Goal: Check status: Check status

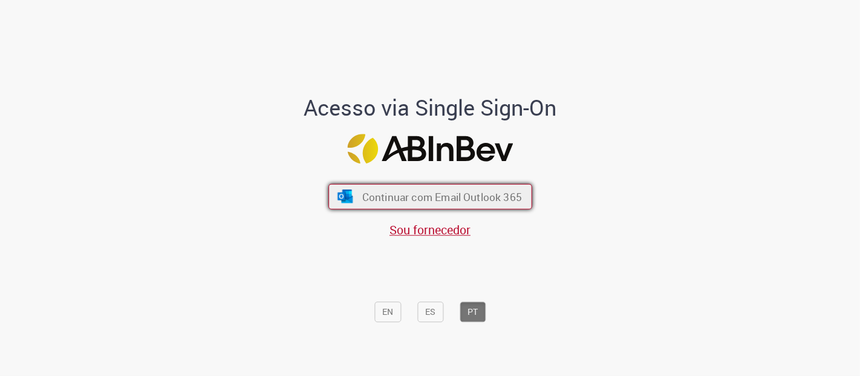
click at [375, 195] on span "Continuar com Email Outlook 365" at bounding box center [442, 196] width 160 height 14
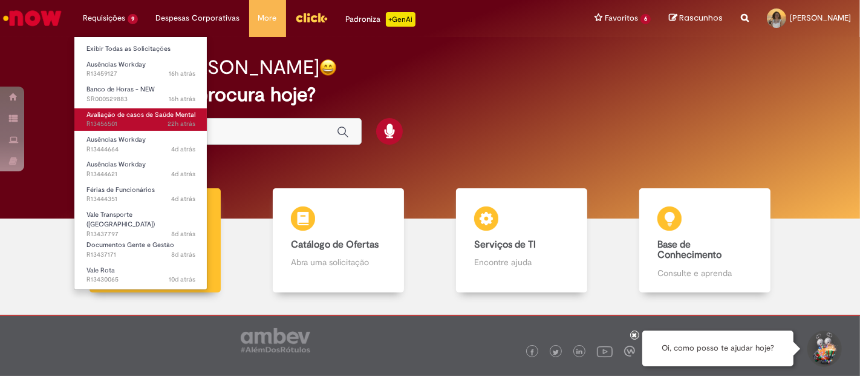
click at [91, 116] on span "Avaliação de casos de Saúde Mental" at bounding box center [140, 114] width 109 height 9
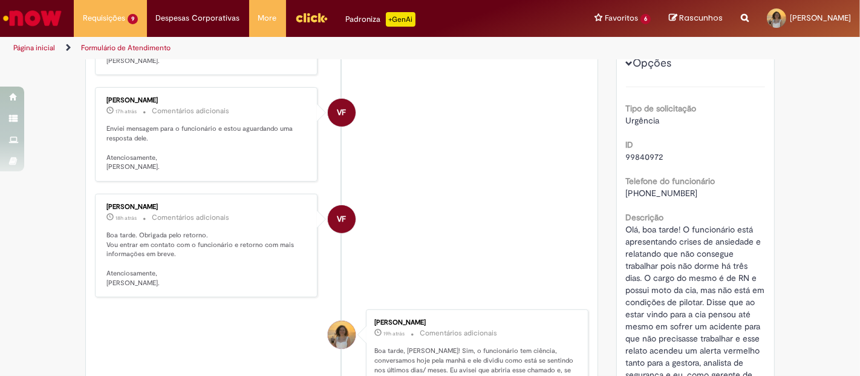
scroll to position [160, 0]
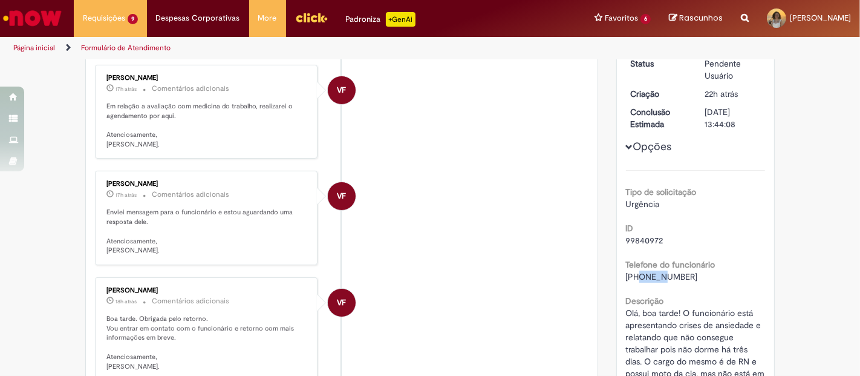
drag, startPoint x: 630, startPoint y: 277, endPoint x: 651, endPoint y: 272, distance: 21.3
click at [651, 272] on span "[PHONE_NUMBER]" at bounding box center [662, 276] width 72 height 11
click at [673, 275] on span "[PHONE_NUMBER]" at bounding box center [662, 276] width 72 height 11
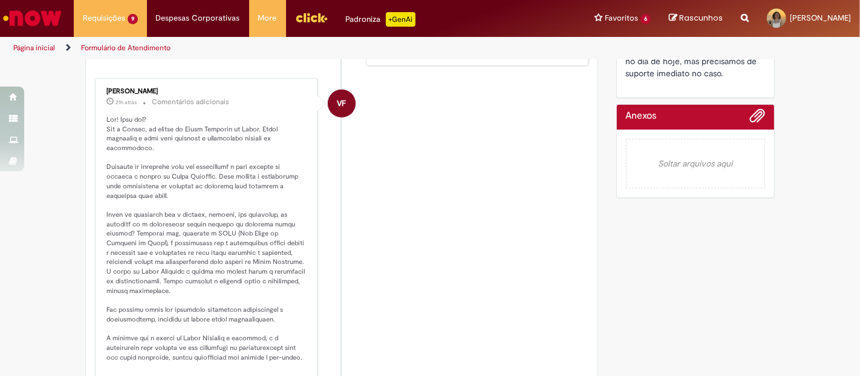
scroll to position [580, 0]
drag, startPoint x: 102, startPoint y: 119, endPoint x: 128, endPoint y: 115, distance: 25.8
click at [128, 116] on p "Histórico de tíquete" at bounding box center [206, 272] width 201 height 313
click at [126, 129] on p "Histórico de tíquete" at bounding box center [206, 272] width 201 height 313
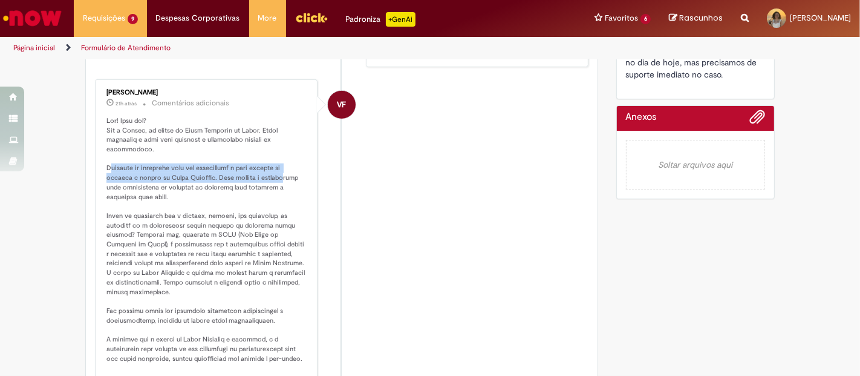
drag, startPoint x: 106, startPoint y: 154, endPoint x: 278, endPoint y: 158, distance: 172.4
click at [278, 158] on p "Histórico de tíquete" at bounding box center [206, 272] width 201 height 313
click at [264, 164] on p "Histórico de tíquete" at bounding box center [206, 272] width 201 height 313
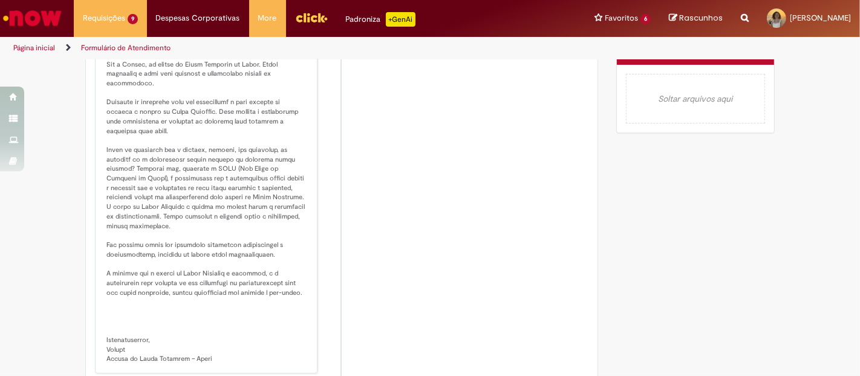
scroll to position [647, 0]
drag, startPoint x: 105, startPoint y: 135, endPoint x: 112, endPoint y: 134, distance: 6.7
click at [112, 134] on p "Histórico de tíquete" at bounding box center [206, 205] width 201 height 313
click at [129, 132] on p "Histórico de tíquete" at bounding box center [206, 205] width 201 height 313
drag, startPoint x: 141, startPoint y: 149, endPoint x: 200, endPoint y: 148, distance: 58.7
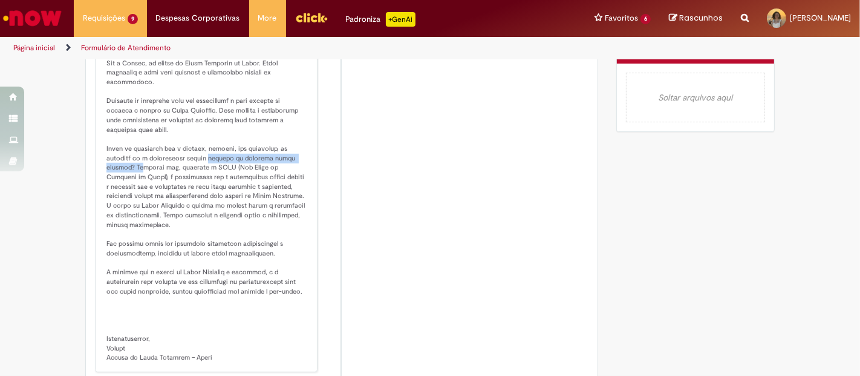
click at [200, 148] on p "Histórico de tíquete" at bounding box center [206, 205] width 201 height 313
click at [200, 152] on p "Histórico de tíquete" at bounding box center [206, 205] width 201 height 313
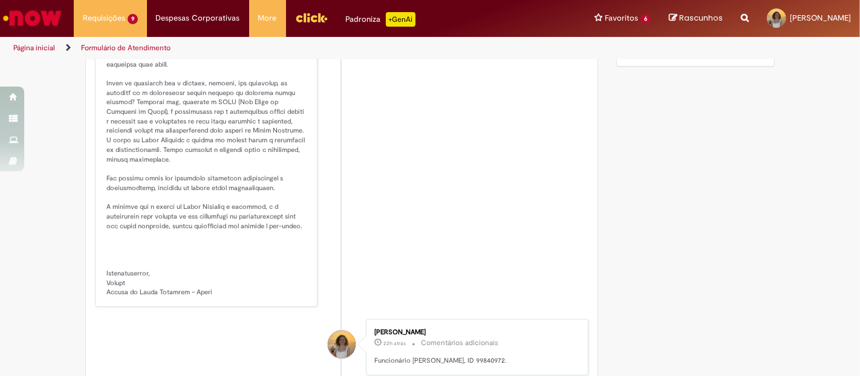
scroll to position [714, 0]
drag, startPoint x: 101, startPoint y: 137, endPoint x: 203, endPoint y: 136, distance: 101.6
click at [203, 136] on p "Histórico de tíquete" at bounding box center [206, 138] width 201 height 313
click at [245, 134] on p "Histórico de tíquete" at bounding box center [206, 138] width 201 height 313
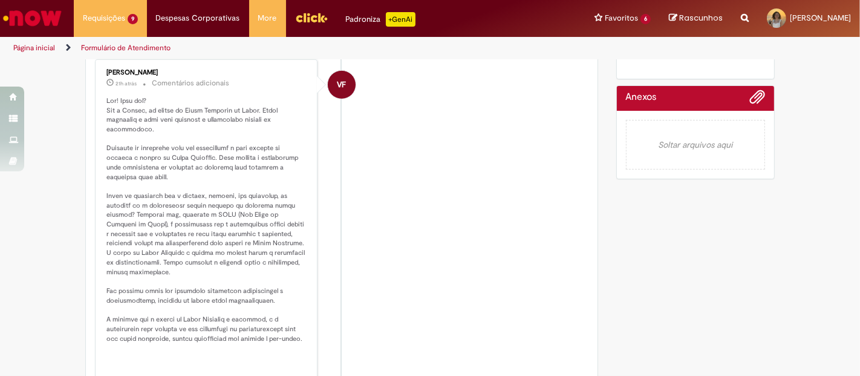
scroll to position [446, 0]
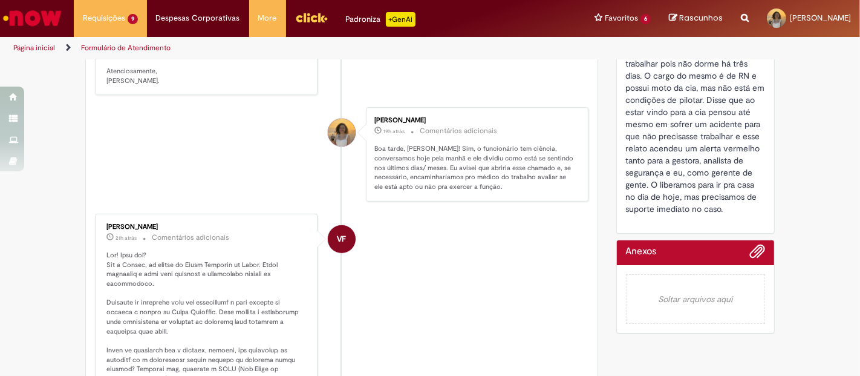
click at [428, 146] on p "Boa tarde, [PERSON_NAME]! Sim, o funcionário tem ciência, conversamos hoje pela…" at bounding box center [474, 168] width 201 height 48
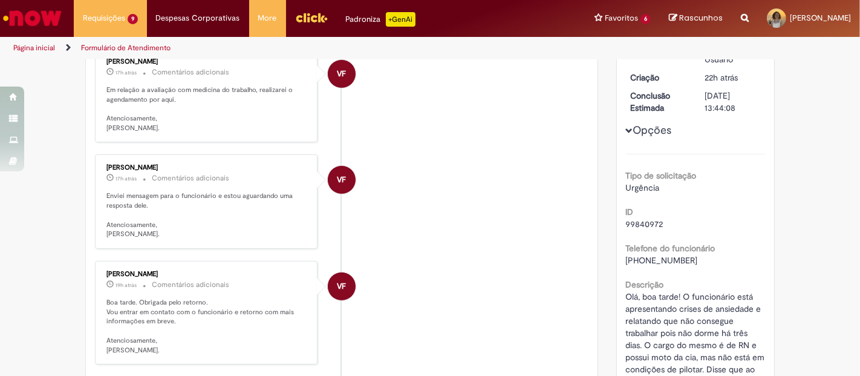
scroll to position [109, 0]
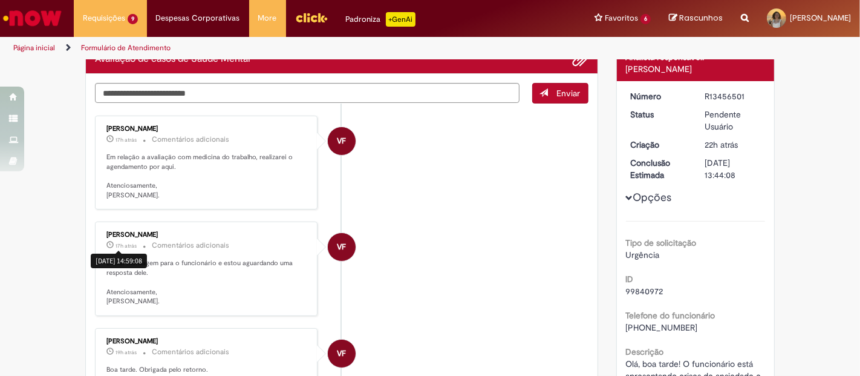
click at [193, 275] on p "Enviei mensagem para o funcionário e estou aguardando uma resposta dele. Atenci…" at bounding box center [206, 282] width 201 height 48
drag, startPoint x: 103, startPoint y: 155, endPoint x: 247, endPoint y: 152, distance: 143.4
click at [247, 152] on p "Em relação a avaliação com medicina do trabalho, realizarei o agendamento por a…" at bounding box center [206, 176] width 201 height 48
click at [181, 169] on p "Em relação a avaliação com medicina do trabalho, realizarei o agendamento por a…" at bounding box center [206, 176] width 201 height 48
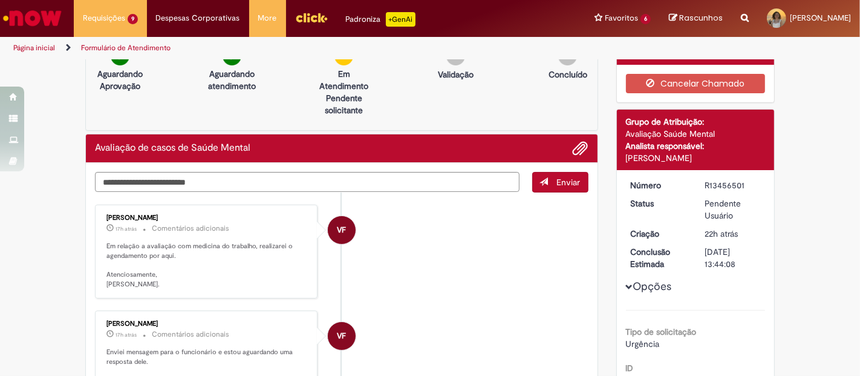
scroll to position [0, 0]
